Goal: Task Accomplishment & Management: Manage account settings

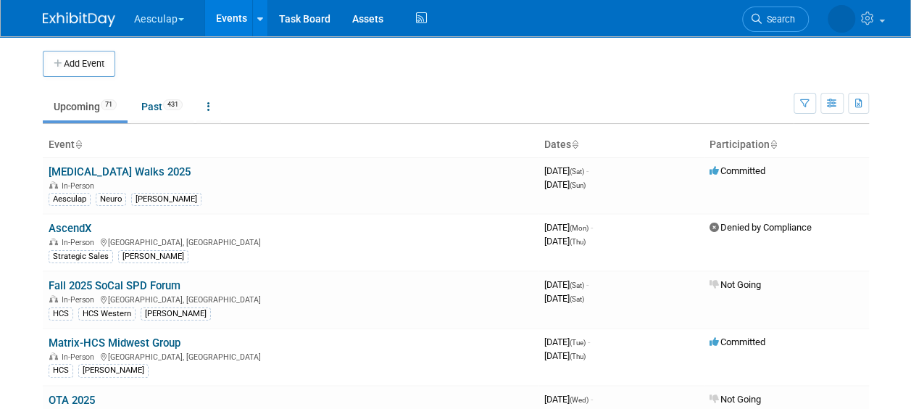
click at [162, 30] on button "Aesculap" at bounding box center [168, 16] width 70 height 32
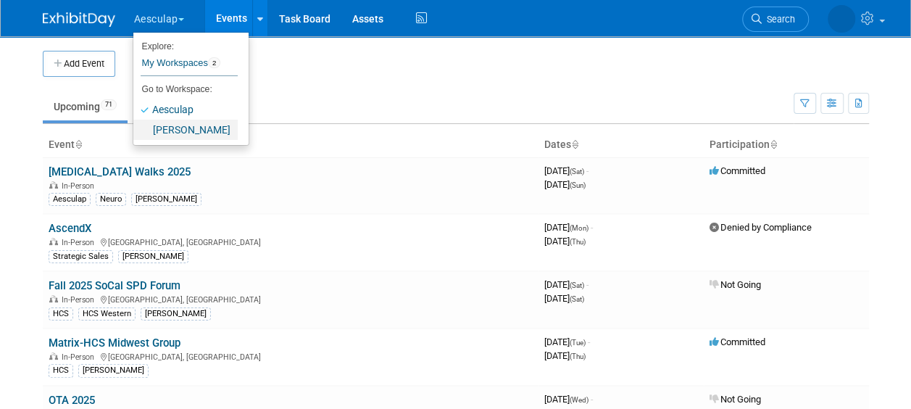
click at [183, 123] on link "[PERSON_NAME]" at bounding box center [185, 130] width 104 height 20
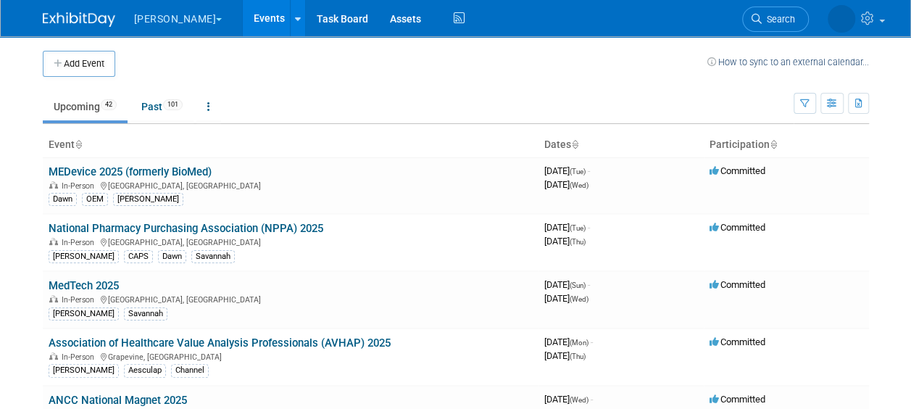
scroll to position [249, 0]
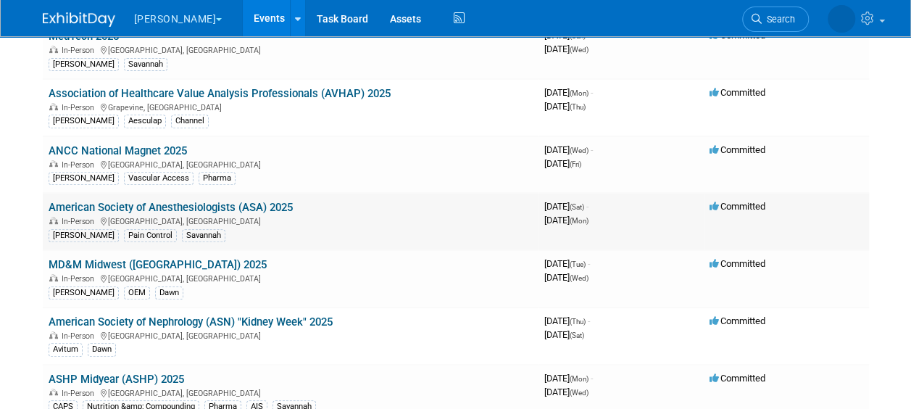
click at [207, 203] on link "American Society of Anesthesiologists (ASA) 2025" at bounding box center [171, 207] width 244 height 13
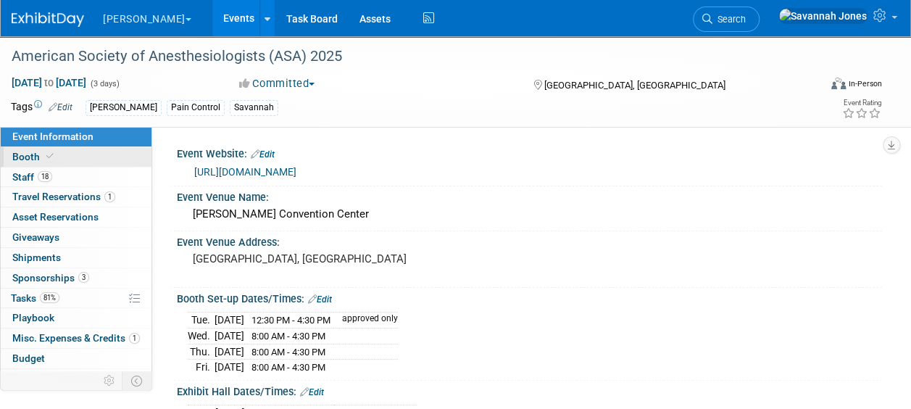
click at [57, 164] on link "Booth" at bounding box center [76, 157] width 151 height 20
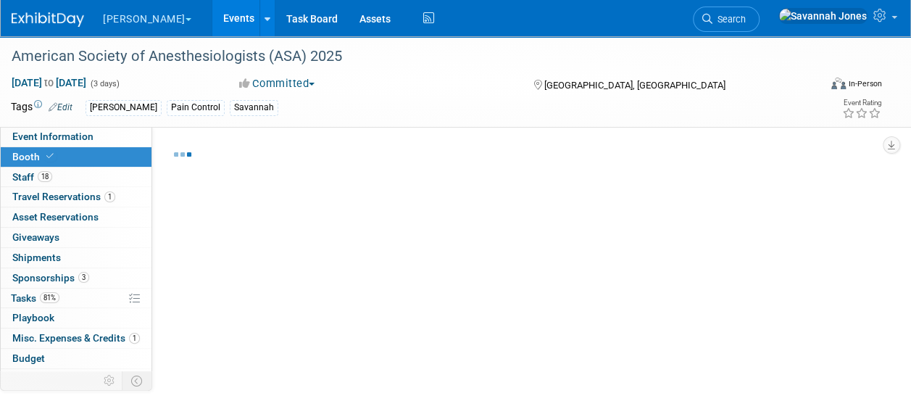
drag, startPoint x: 57, startPoint y: 174, endPoint x: 152, endPoint y: 202, distance: 99.6
click at [57, 175] on link "18 Staff 18" at bounding box center [76, 177] width 151 height 20
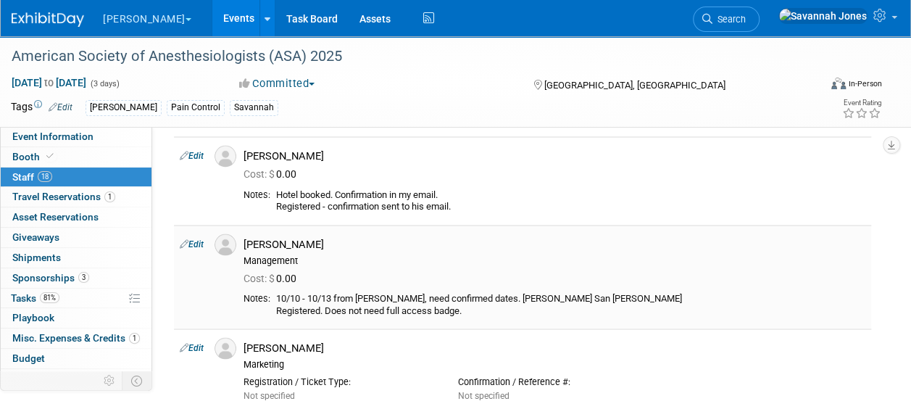
scroll to position [1232, 0]
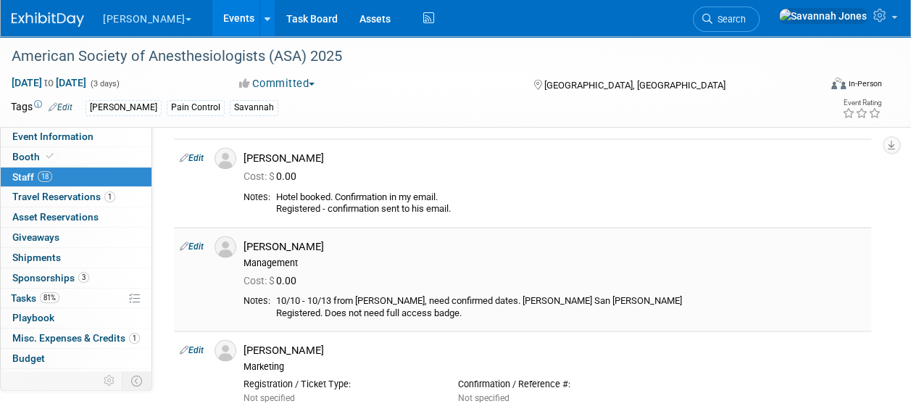
click at [181, 238] on icon at bounding box center [184, 245] width 9 height 15
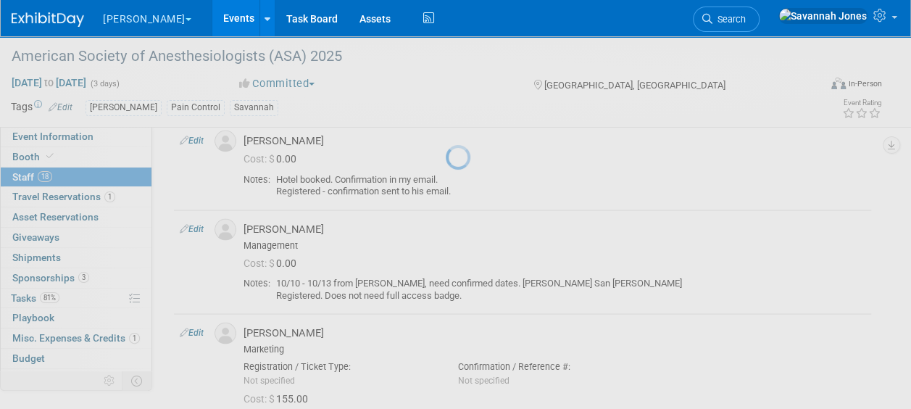
select select "75019059-181d-4049-844e-6202a0ee20f6"
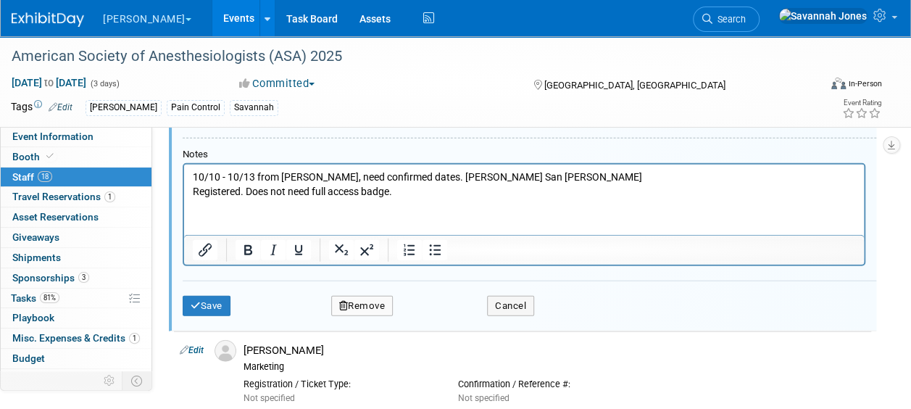
scroll to position [1726, 0]
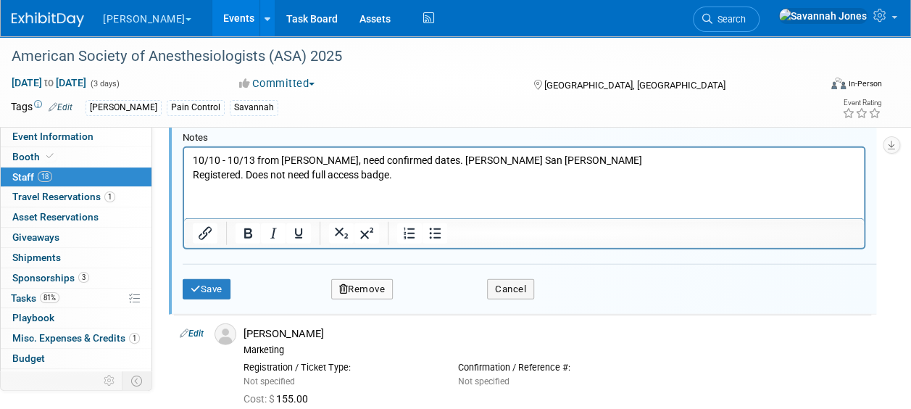
click at [368, 293] on button "Remove" at bounding box center [362, 289] width 62 height 20
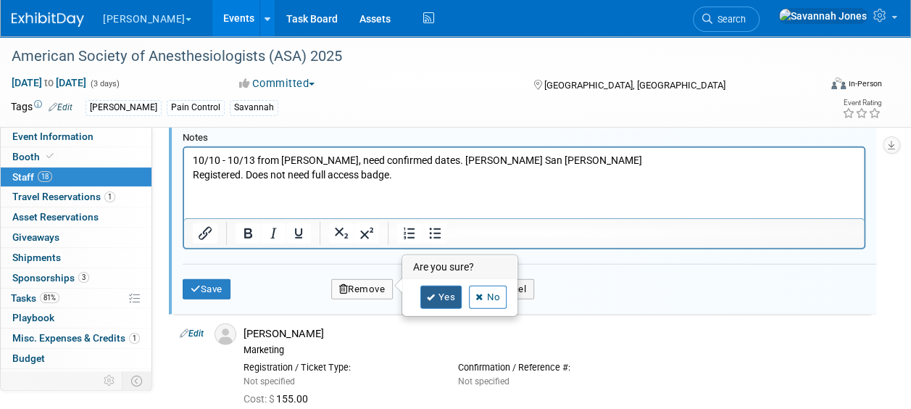
click at [447, 294] on link "Yes" at bounding box center [441, 297] width 42 height 23
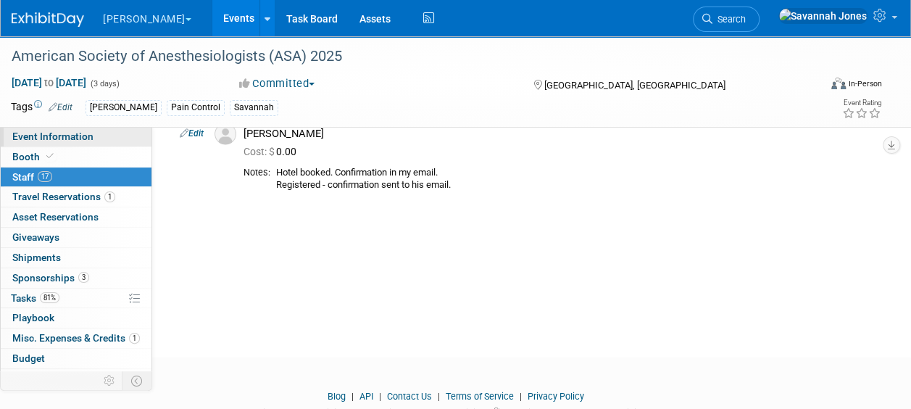
click at [90, 129] on link "Event Information" at bounding box center [76, 137] width 151 height 20
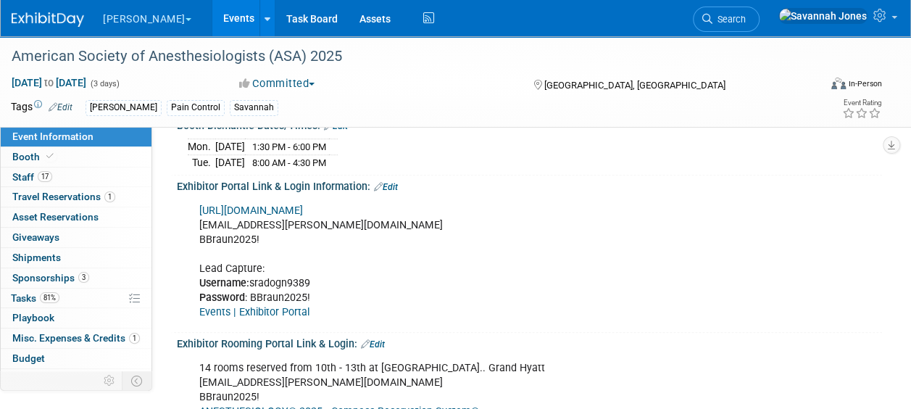
scroll to position [362, 0]
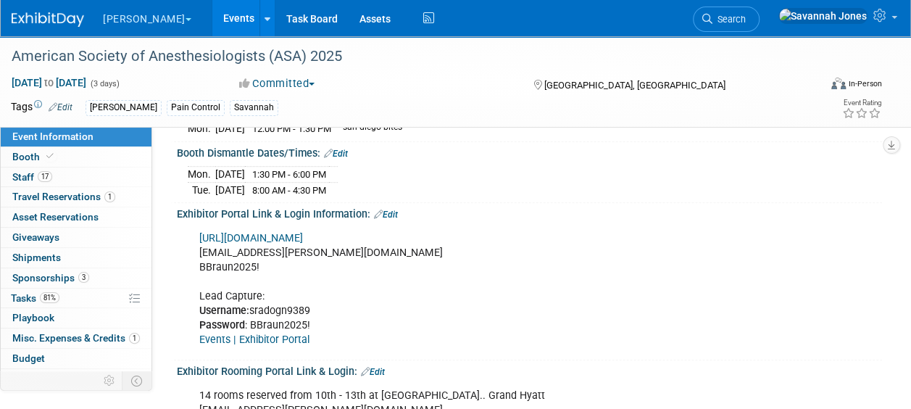
click at [303, 232] on link "https://ANES2025.exh.mapyourshow.com/" at bounding box center [251, 238] width 104 height 12
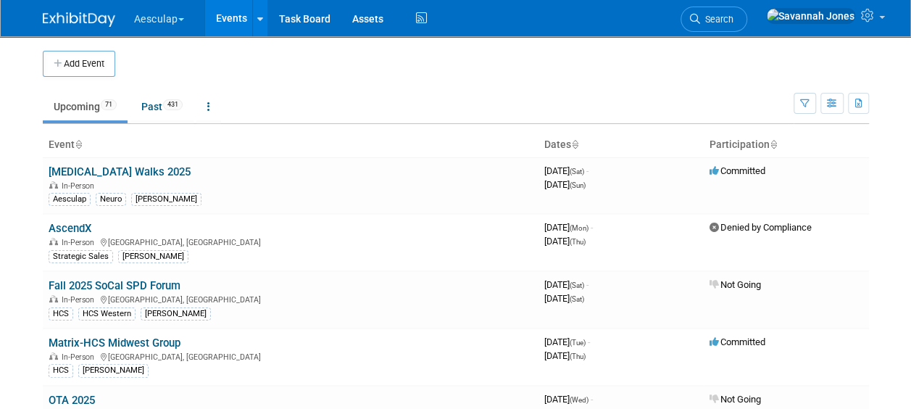
click at [160, 16] on button "Aesculap" at bounding box center [168, 16] width 70 height 32
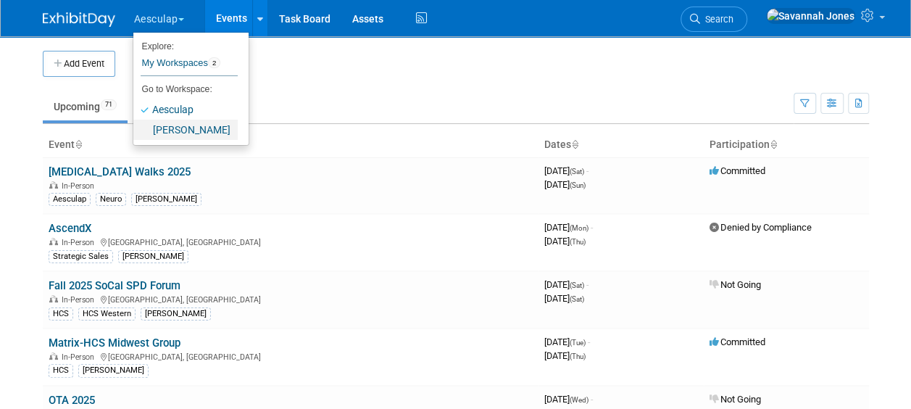
click at [207, 125] on link "[PERSON_NAME]" at bounding box center [185, 130] width 104 height 20
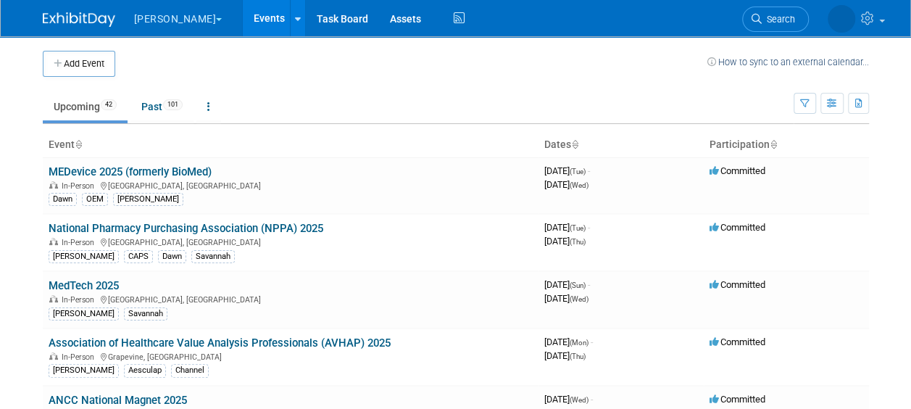
scroll to position [419, 0]
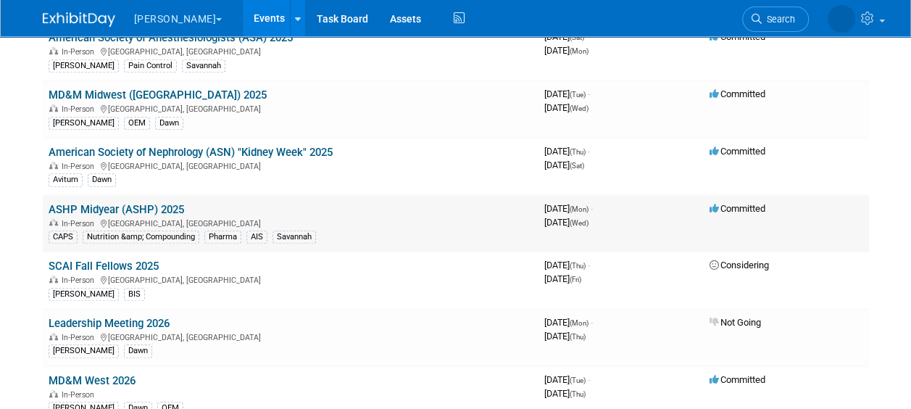
click at [165, 206] on link "ASHP Midyear (ASHP) 2025" at bounding box center [117, 209] width 136 height 13
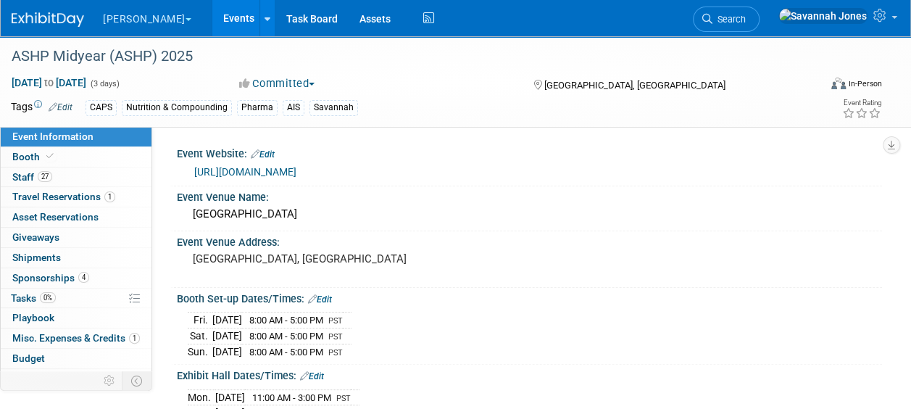
click at [81, 145] on div "Event Information Event Info Booth Booth 27 Staff 27 Staff 1 Travel Reservation…" at bounding box center [76, 249] width 152 height 244
click at [91, 167] on link "27 Staff 27" at bounding box center [76, 177] width 151 height 20
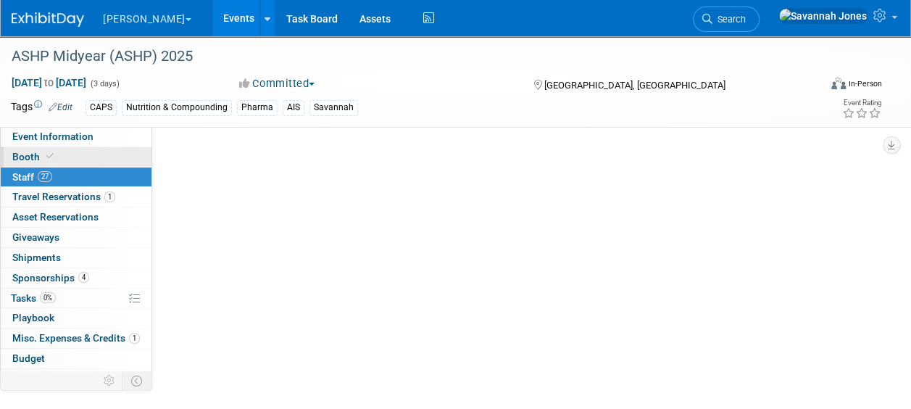
click at [91, 160] on link "Booth" at bounding box center [76, 157] width 151 height 20
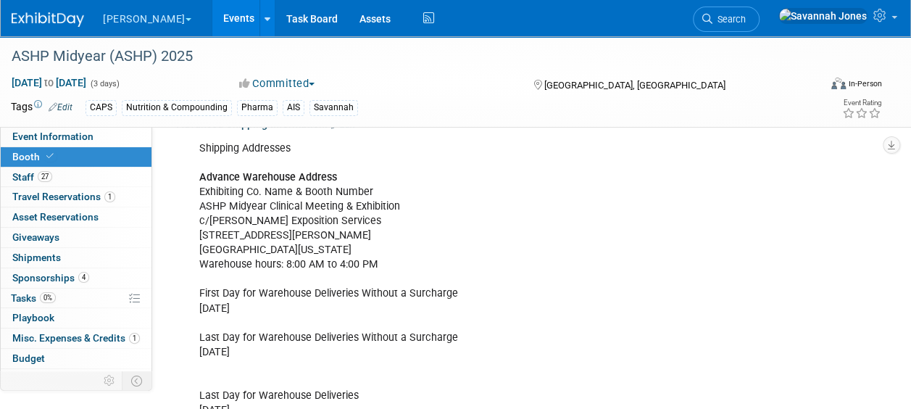
scroll to position [2131, 0]
